Goal: Complete application form

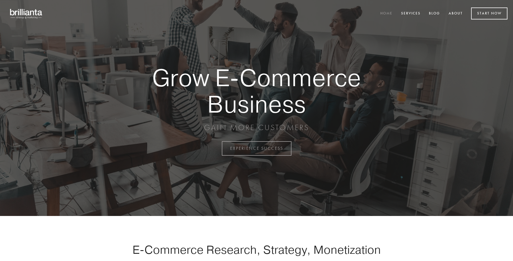
scroll to position [1457, 0]
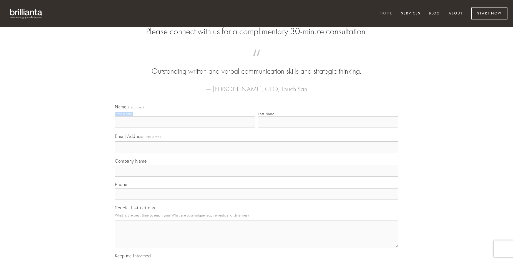
type input "[PERSON_NAME] DDS"
click at [328, 128] on input "Last Name" at bounding box center [328, 122] width 140 height 12
type input "[PERSON_NAME] DDS"
click at [257, 153] on input "Email Address (required)" at bounding box center [256, 147] width 283 height 12
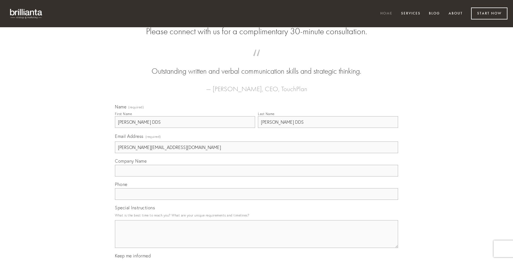
type input "[PERSON_NAME][EMAIL_ADDRESS][DOMAIN_NAME]"
click at [257, 176] on input "Company Name" at bounding box center [256, 171] width 283 height 12
type input "est"
click at [257, 200] on input "text" at bounding box center [256, 194] width 283 height 12
click at [257, 239] on textarea "Special Instructions" at bounding box center [256, 234] width 283 height 28
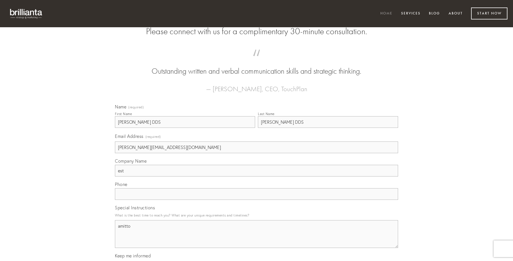
type textarea "amitto"
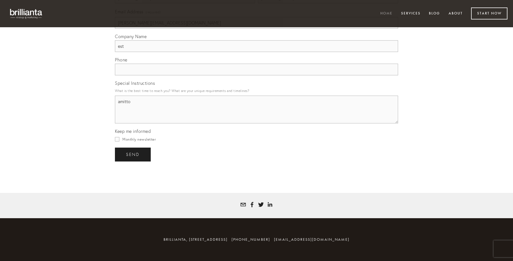
click at [133, 154] on span "send" at bounding box center [133, 154] width 14 height 5
